Goal: Information Seeking & Learning: Learn about a topic

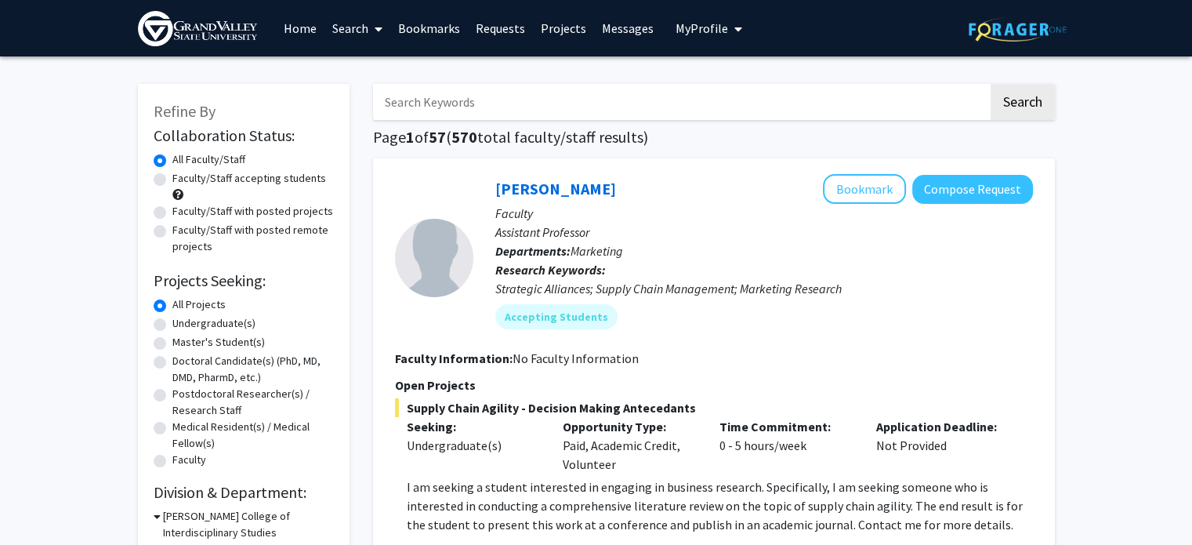
click at [172, 347] on label "Master's Student(s)" at bounding box center [218, 342] width 92 height 16
click at [172, 344] on input "Master's Student(s)" at bounding box center [177, 339] width 10 height 10
radio input "true"
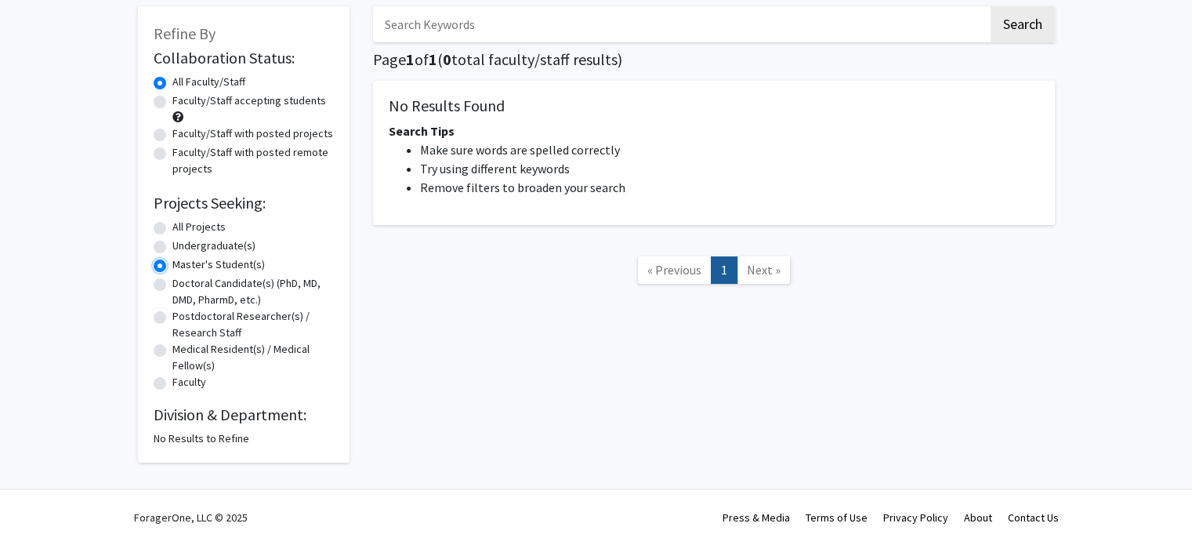
scroll to position [77, 0]
click at [172, 99] on label "Faculty/Staff accepting students" at bounding box center [249, 101] width 154 height 16
click at [172, 99] on input "Faculty/Staff accepting students" at bounding box center [177, 98] width 10 height 10
radio input "true"
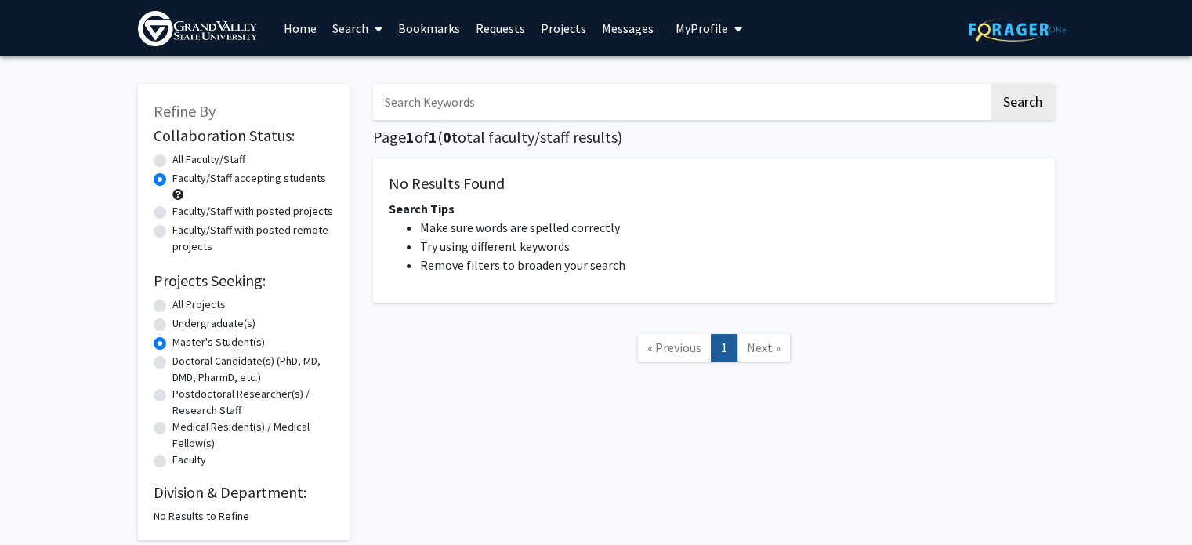
click at [154, 223] on div "Faculty/Staff with posted remote projects" at bounding box center [244, 238] width 180 height 33
click at [172, 227] on label "Faculty/Staff with posted remote projects" at bounding box center [252, 238] width 161 height 33
click at [172, 227] on input "Faculty/Staff with posted remote projects" at bounding box center [177, 227] width 10 height 10
radio input "true"
click at [172, 210] on label "Faculty/Staff with posted projects" at bounding box center [252, 211] width 161 height 16
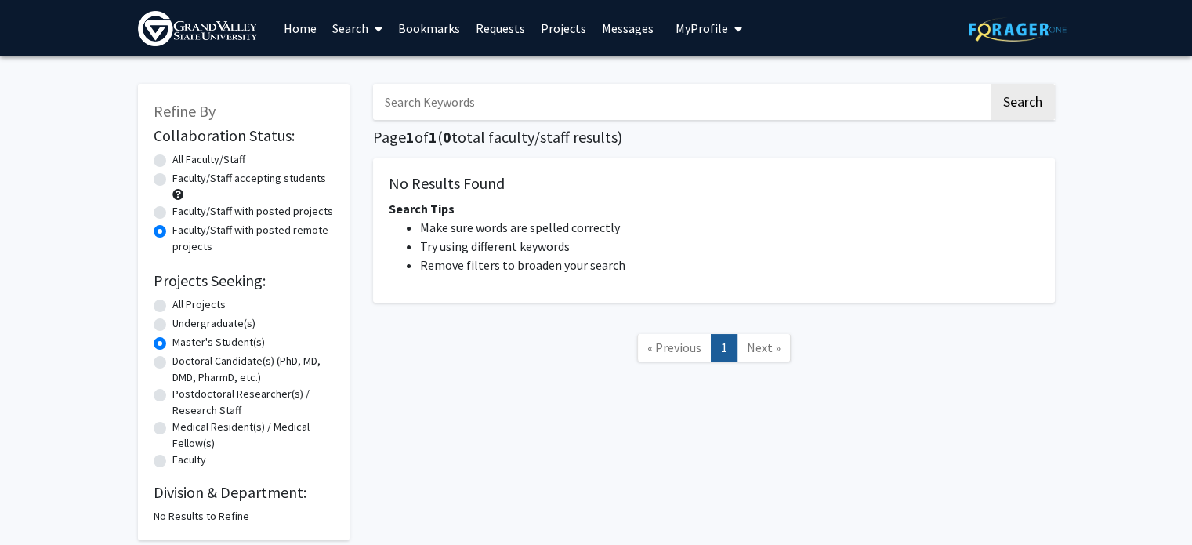
click at [172, 210] on input "Faculty/Staff with posted projects" at bounding box center [177, 208] width 10 height 10
radio input "true"
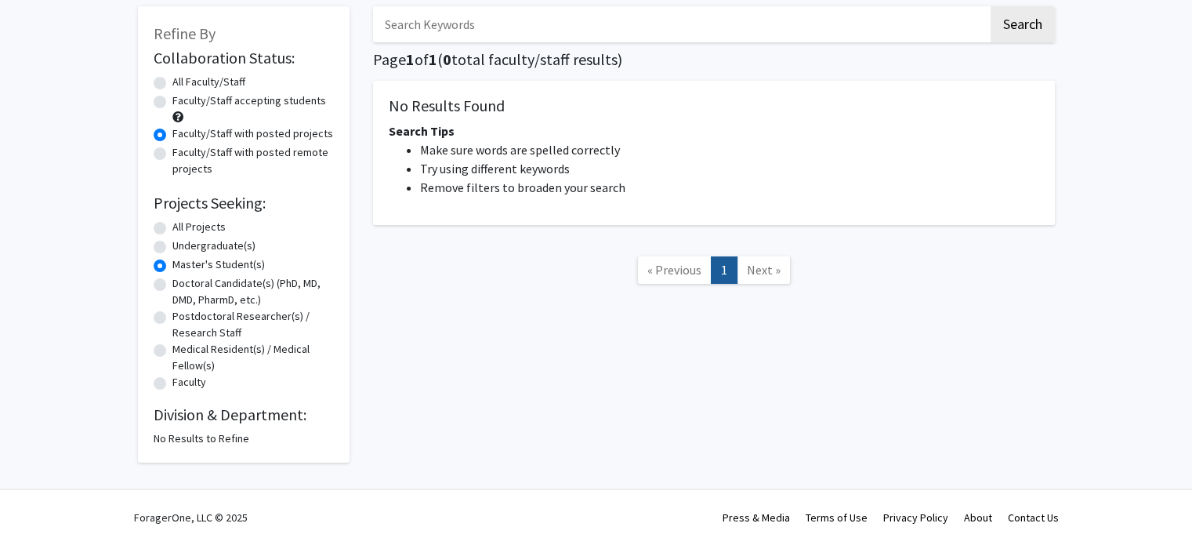
click at [172, 243] on label "Undergraduate(s)" at bounding box center [213, 246] width 83 height 16
click at [172, 243] on input "Undergraduate(s)" at bounding box center [177, 243] width 10 height 10
radio input "true"
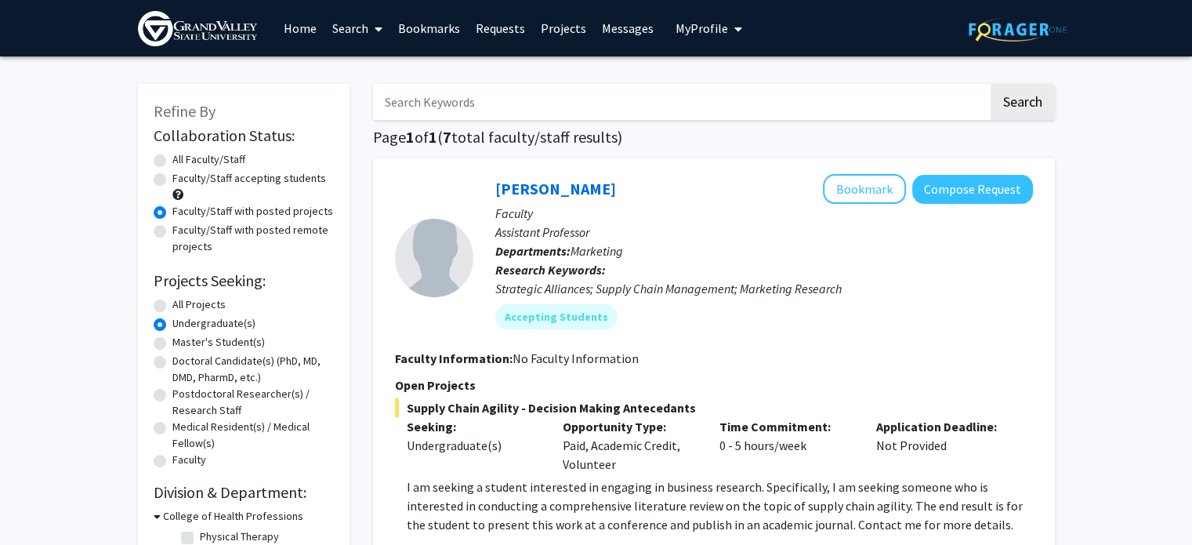
click at [161, 313] on div "All Projects" at bounding box center [244, 305] width 180 height 19
click at [172, 310] on label "All Projects" at bounding box center [198, 304] width 53 height 16
click at [172, 306] on input "All Projects" at bounding box center [177, 301] width 10 height 10
radio input "true"
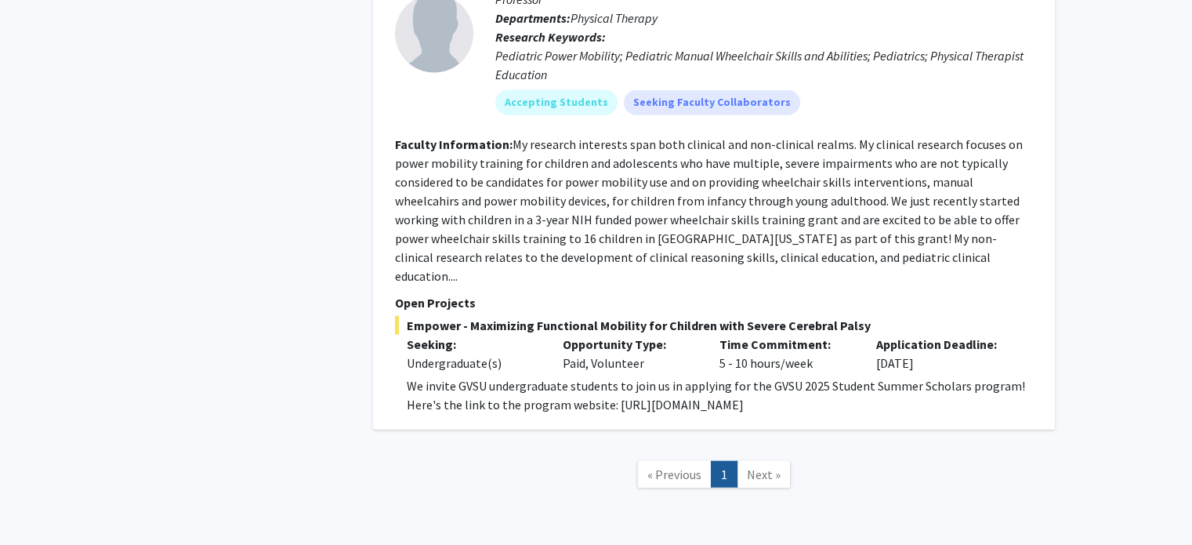
scroll to position [3648, 0]
